Goal: Information Seeking & Learning: Get advice/opinions

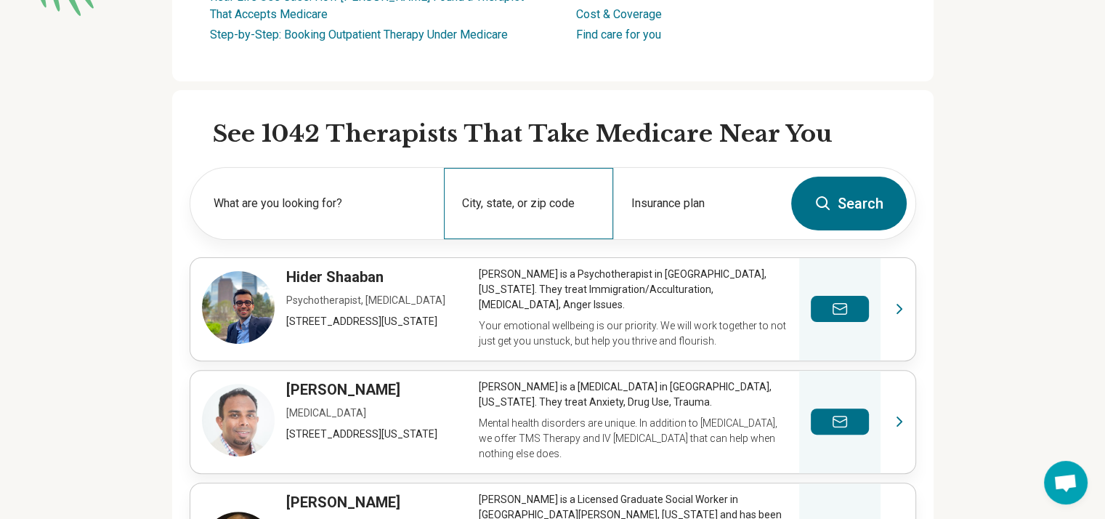
scroll to position [358, 0]
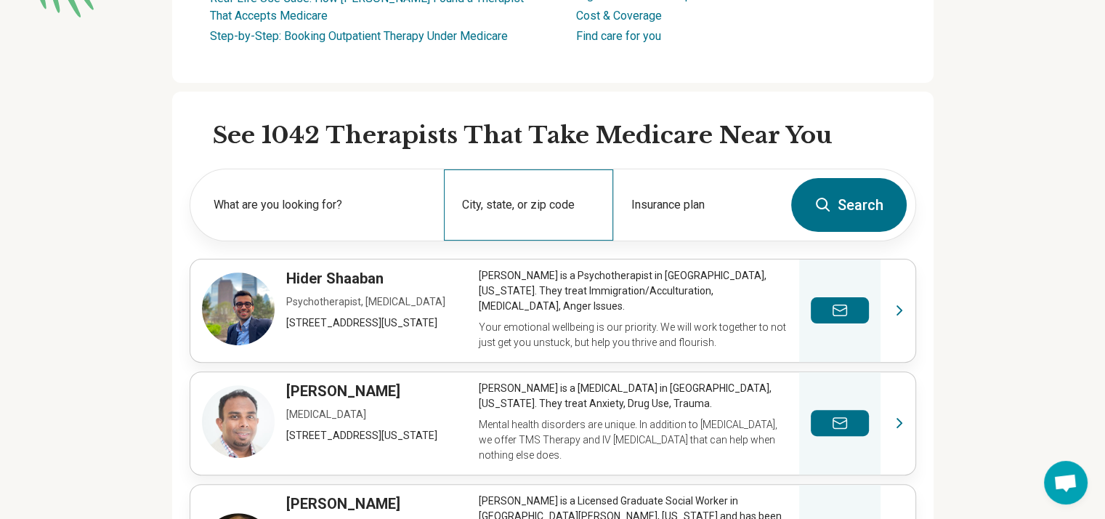
click at [520, 201] on div "City, state, or zip code" at bounding box center [528, 204] width 169 height 71
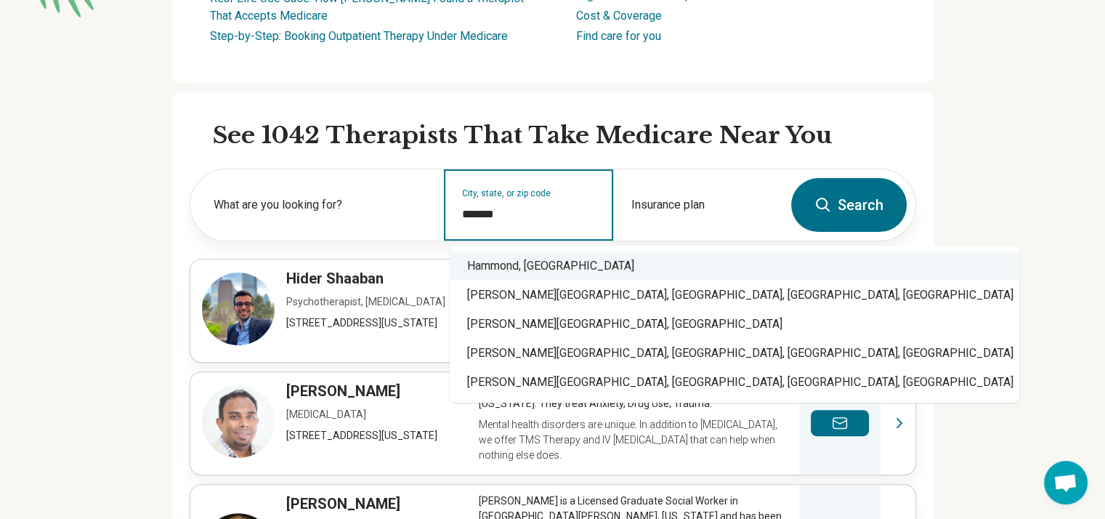
click at [525, 274] on div "Hammond, IN" at bounding box center [735, 265] width 570 height 29
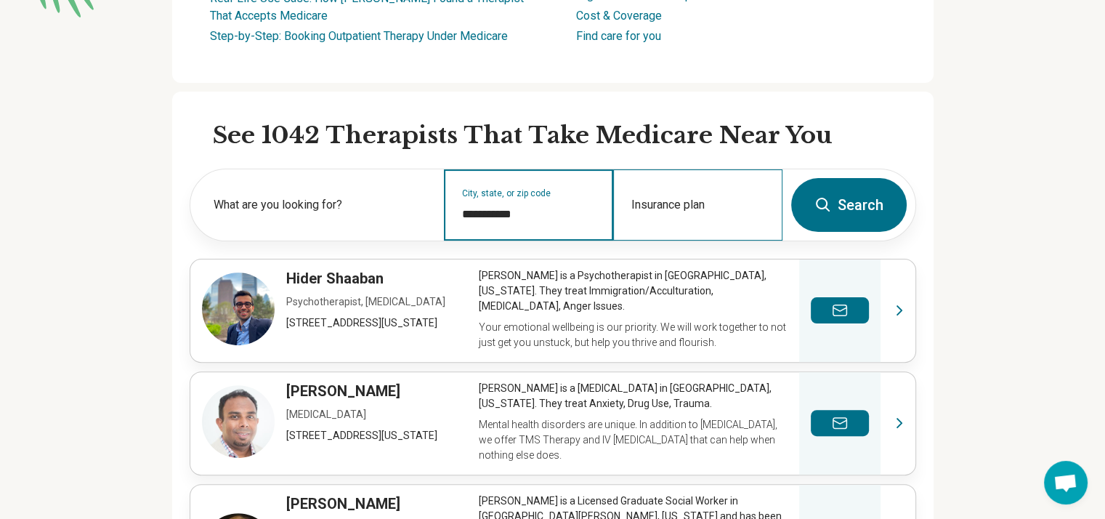
type input "**********"
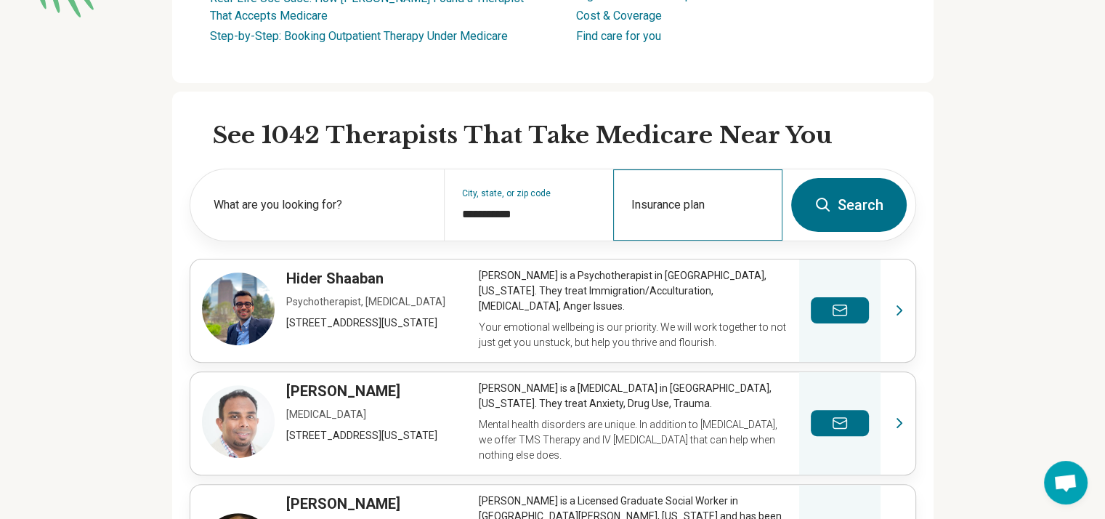
click at [728, 198] on div "Insurance plan" at bounding box center [697, 204] width 169 height 71
type input "**********"
click at [876, 206] on button "Search" at bounding box center [849, 205] width 116 height 54
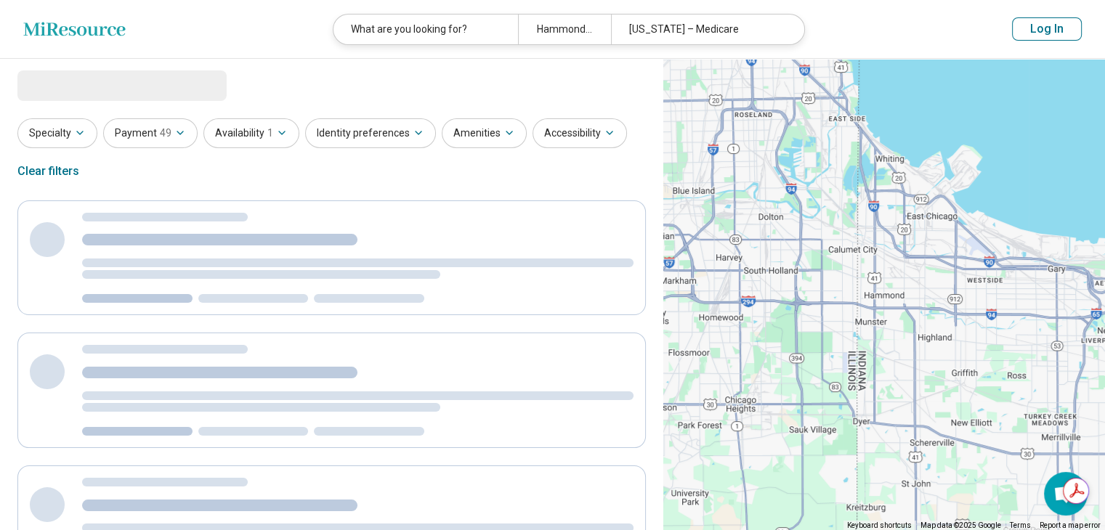
select select "***"
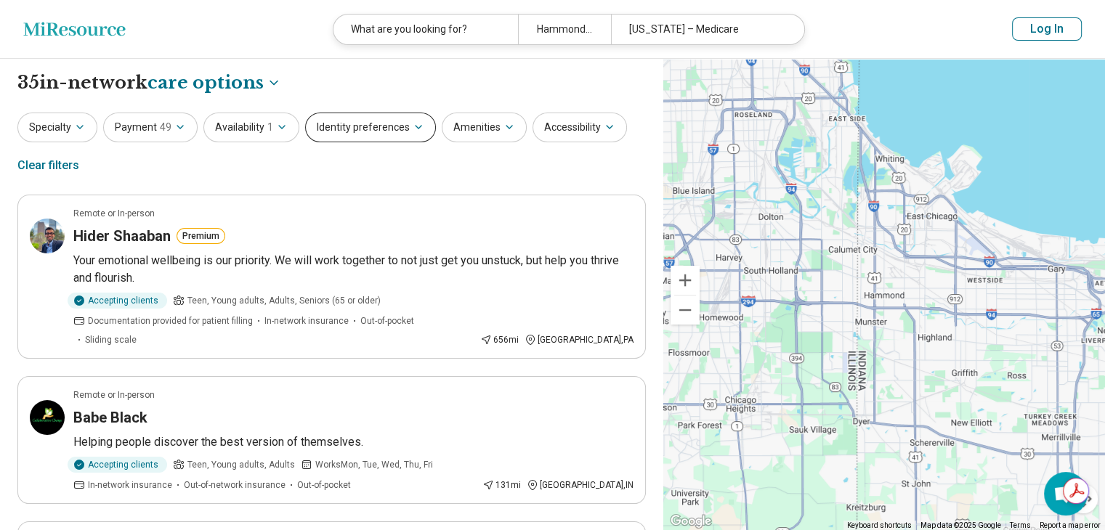
click at [413, 126] on icon "button" at bounding box center [419, 127] width 12 height 12
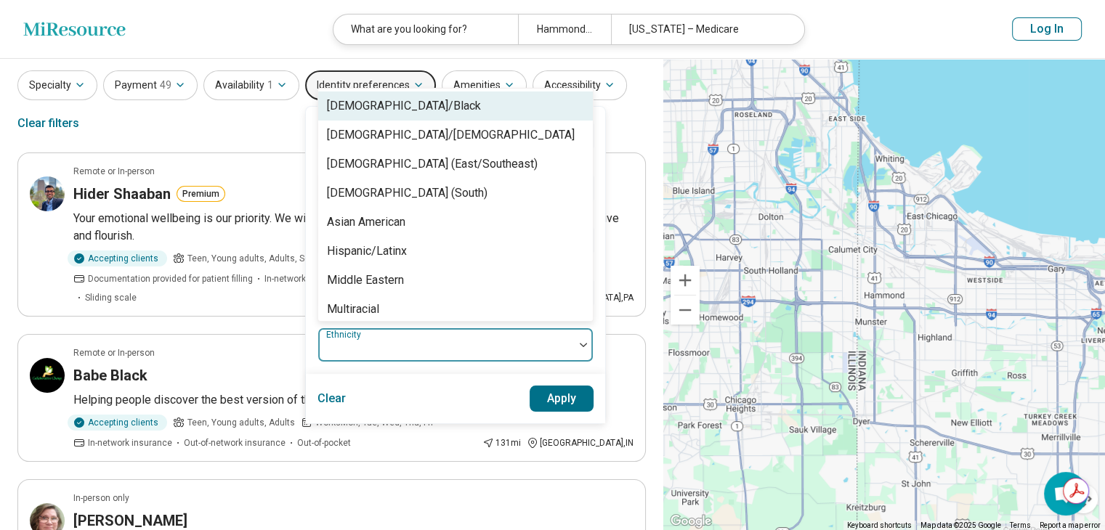
click at [489, 347] on div at bounding box center [446, 351] width 244 height 20
click at [431, 97] on div "[DEMOGRAPHIC_DATA]/Black" at bounding box center [404, 105] width 154 height 17
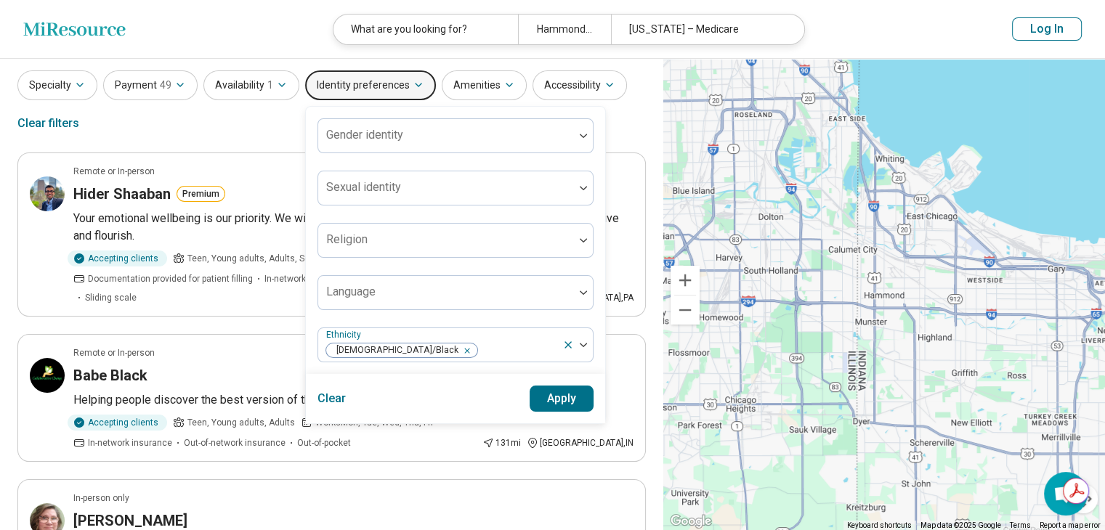
click at [550, 404] on button "Apply" at bounding box center [562, 399] width 65 height 26
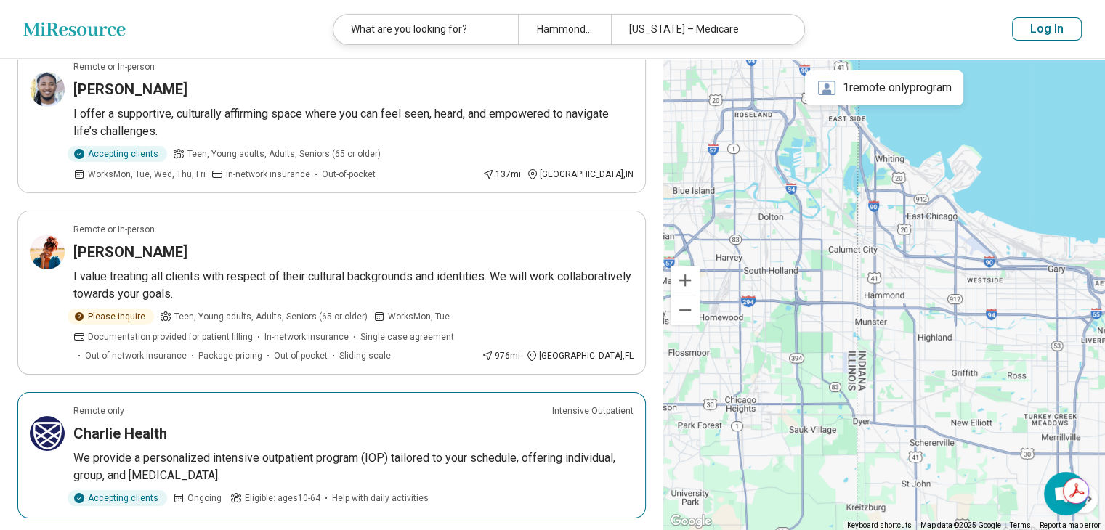
scroll to position [145, 0]
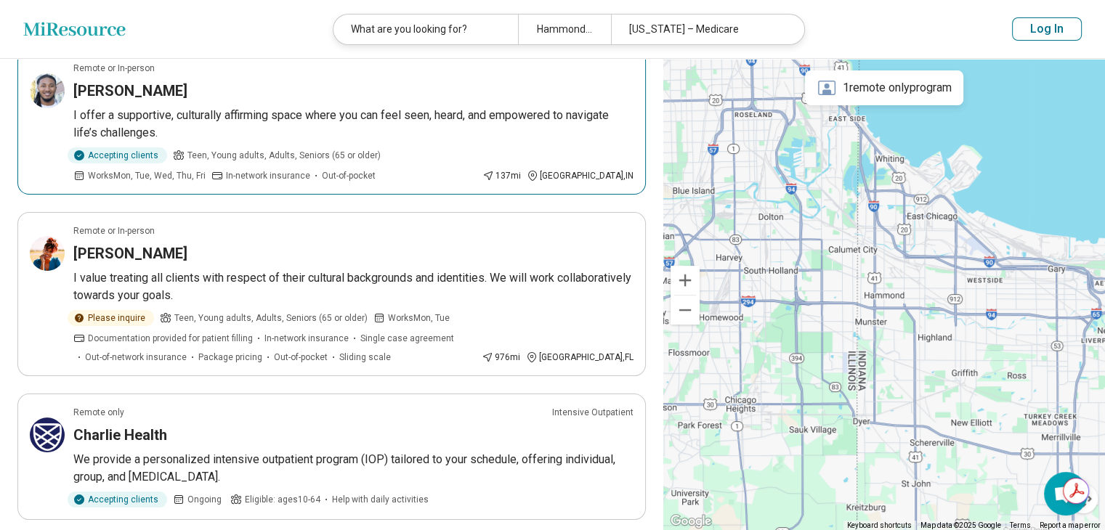
click at [187, 86] on h3 "Cameron Simmons" at bounding box center [130, 91] width 114 height 20
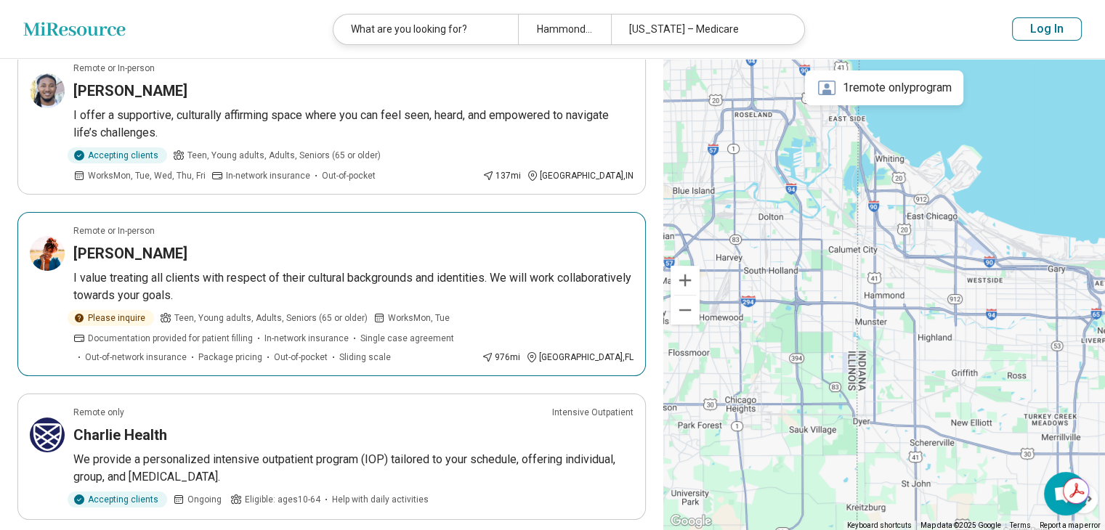
click at [183, 252] on h3 "[PERSON_NAME]" at bounding box center [130, 253] width 114 height 20
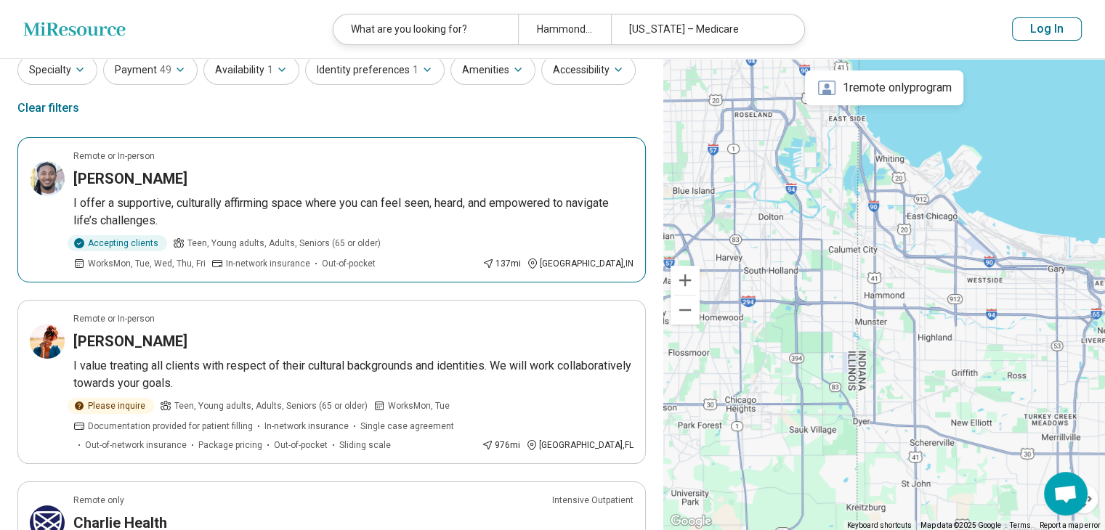
scroll to position [0, 0]
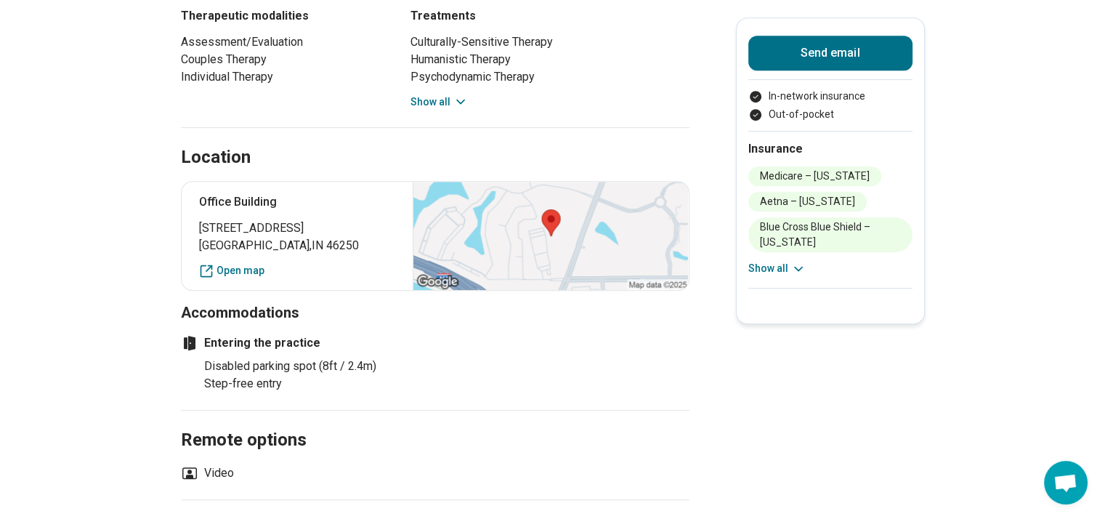
scroll to position [773, 0]
